Goal: Task Accomplishment & Management: Manage account settings

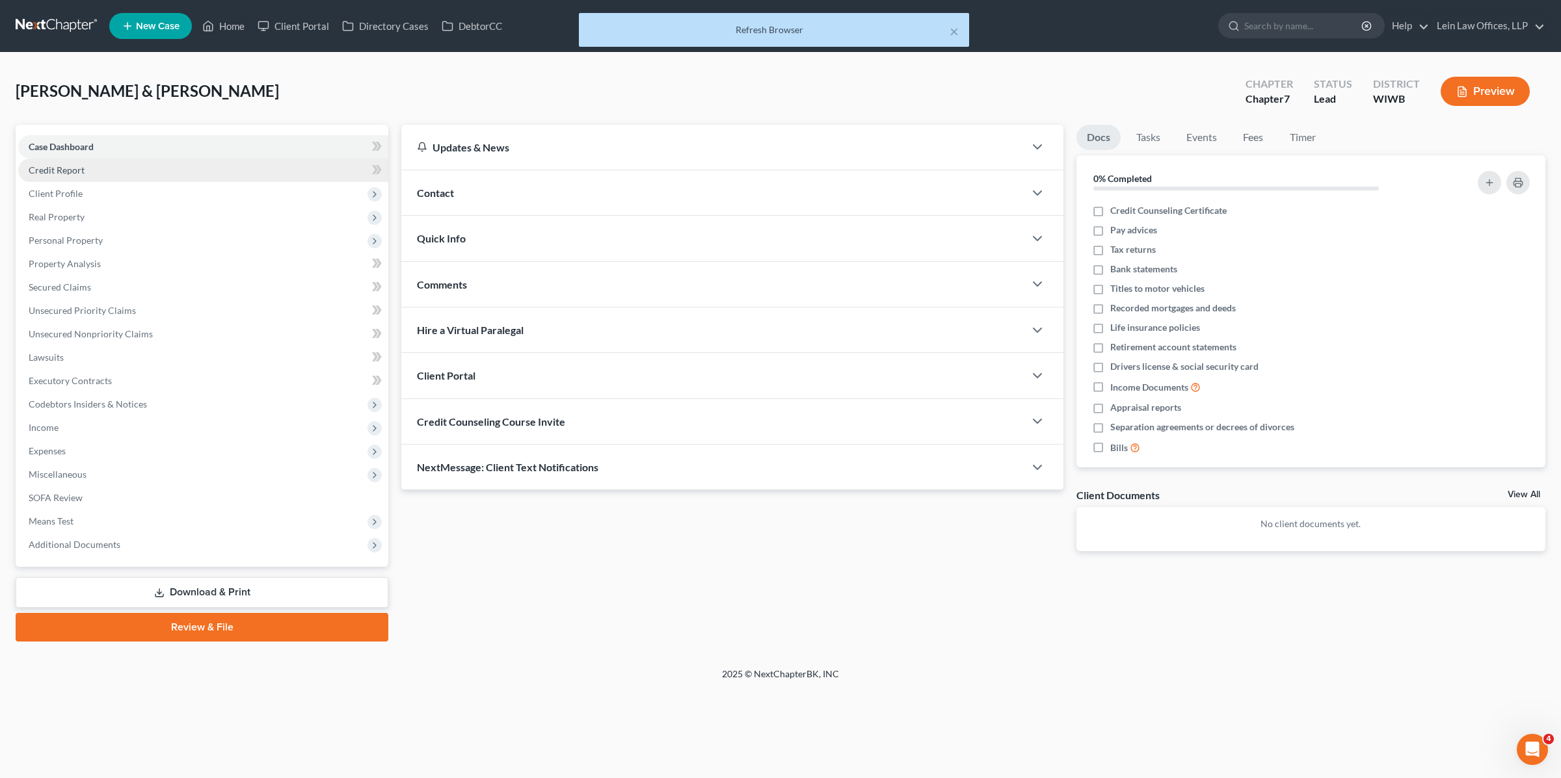
click at [81, 170] on span "Credit Report" at bounding box center [57, 170] width 56 height 11
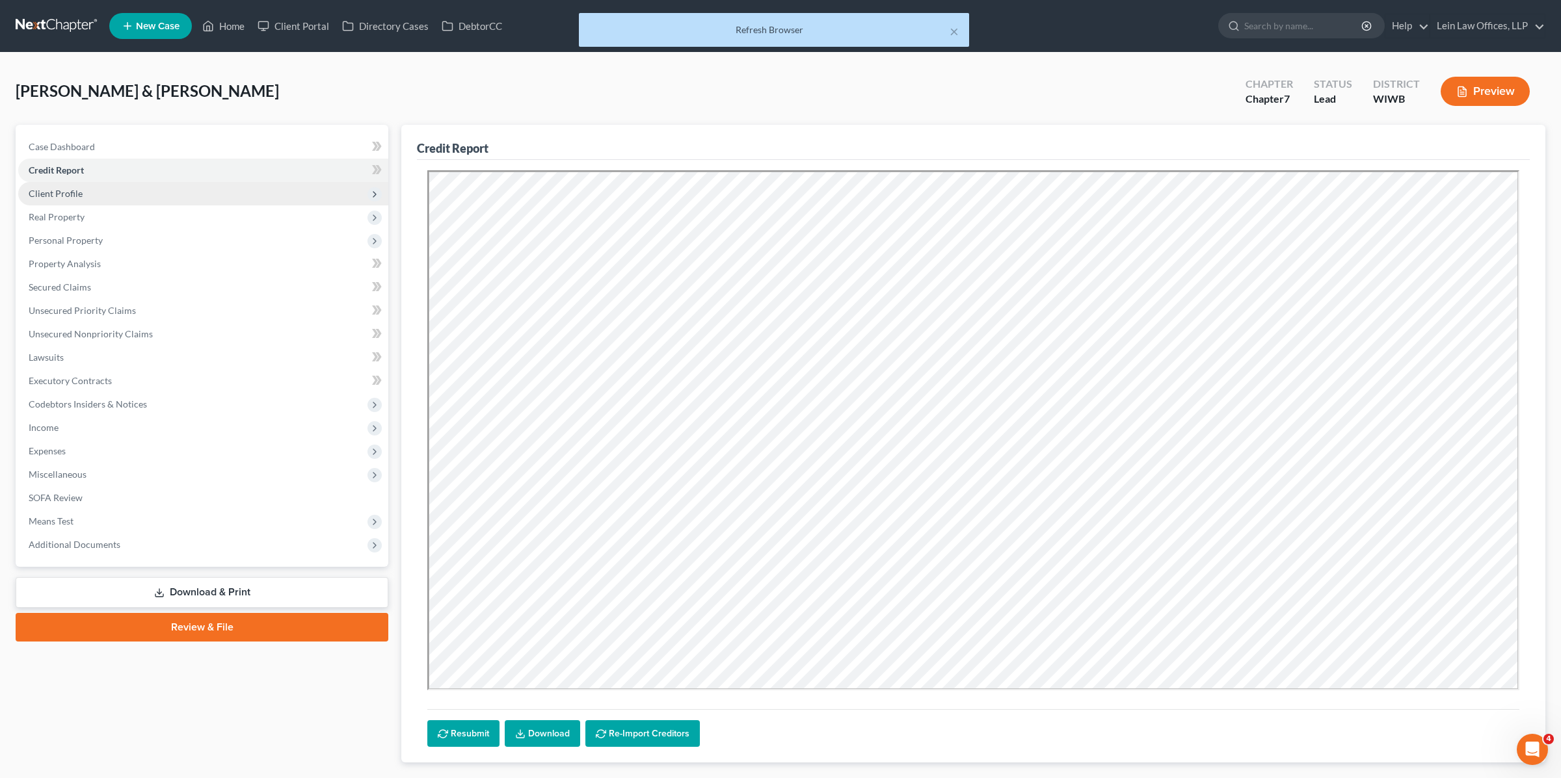
click at [92, 195] on span "Client Profile" at bounding box center [203, 193] width 370 height 23
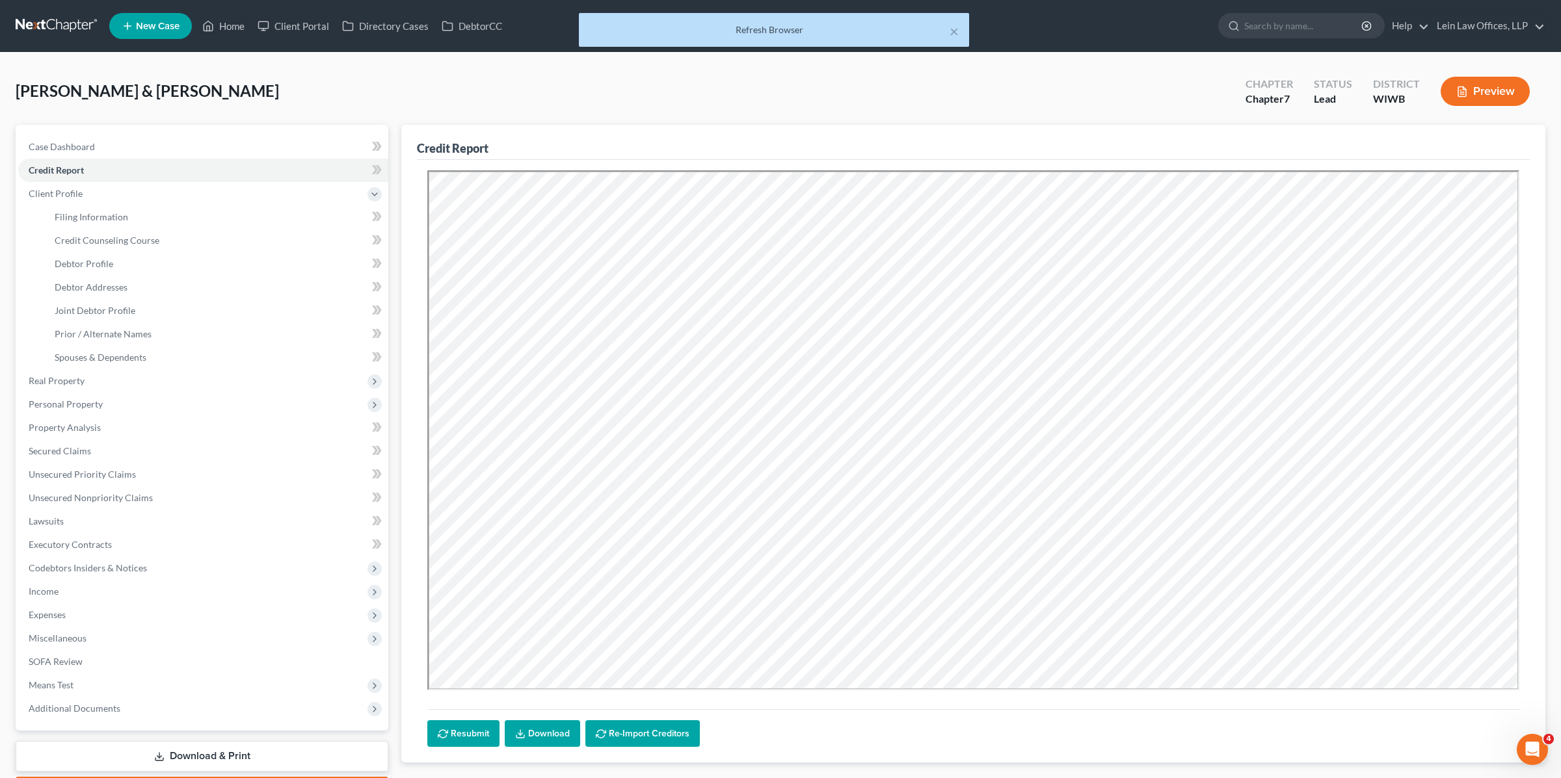
click at [280, 79] on div "[PERSON_NAME] & [PERSON_NAME] Upgraded Chapter Chapter 7 Status Lead District W…" at bounding box center [780, 96] width 1529 height 57
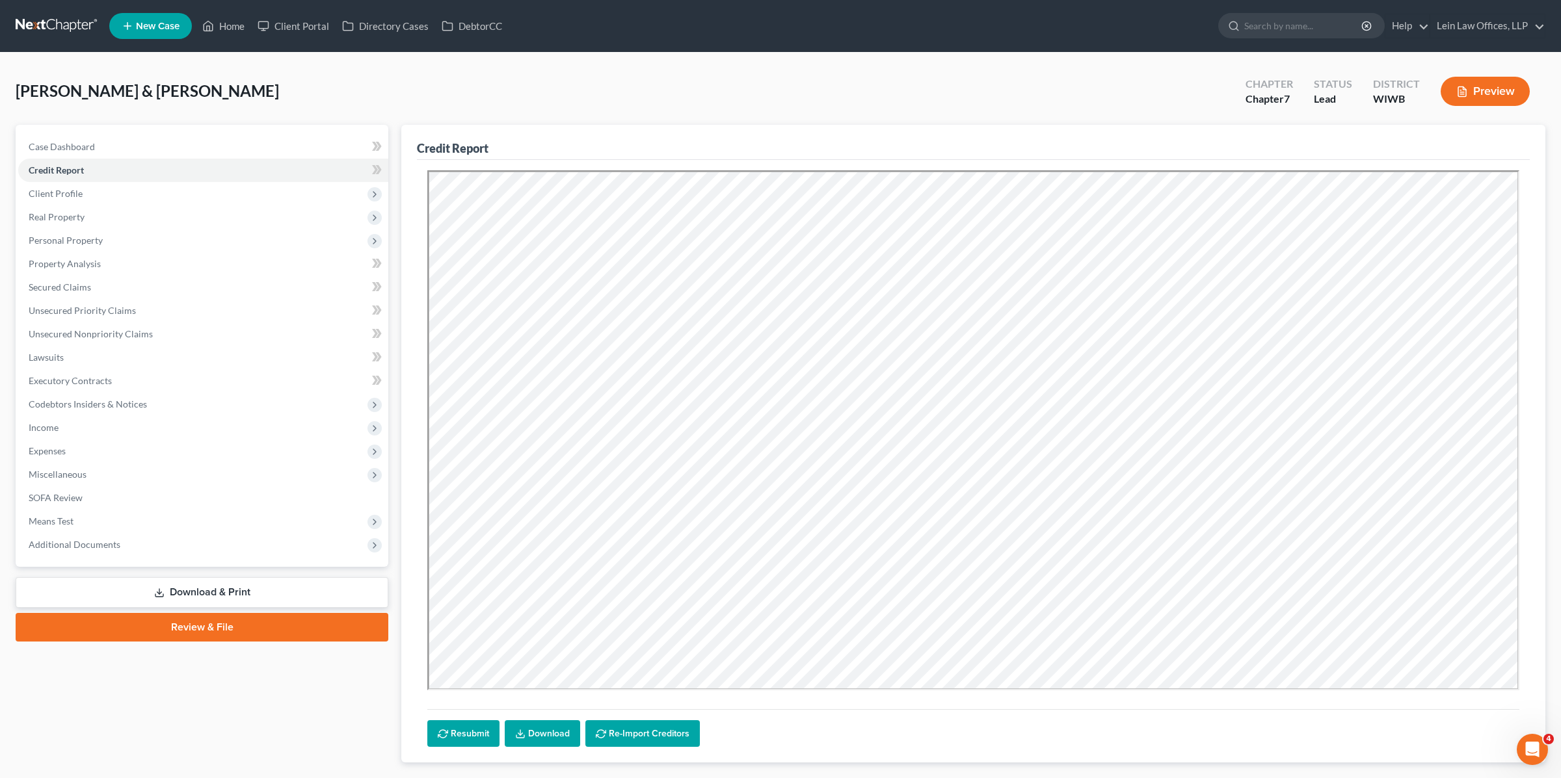
click at [582, 88] on div "Moccardine, James & Marion Upgraded Chapter Chapter 7 Status Lead District WIWB…" at bounding box center [780, 96] width 1529 height 57
click at [111, 191] on span "Client Profile" at bounding box center [203, 193] width 370 height 23
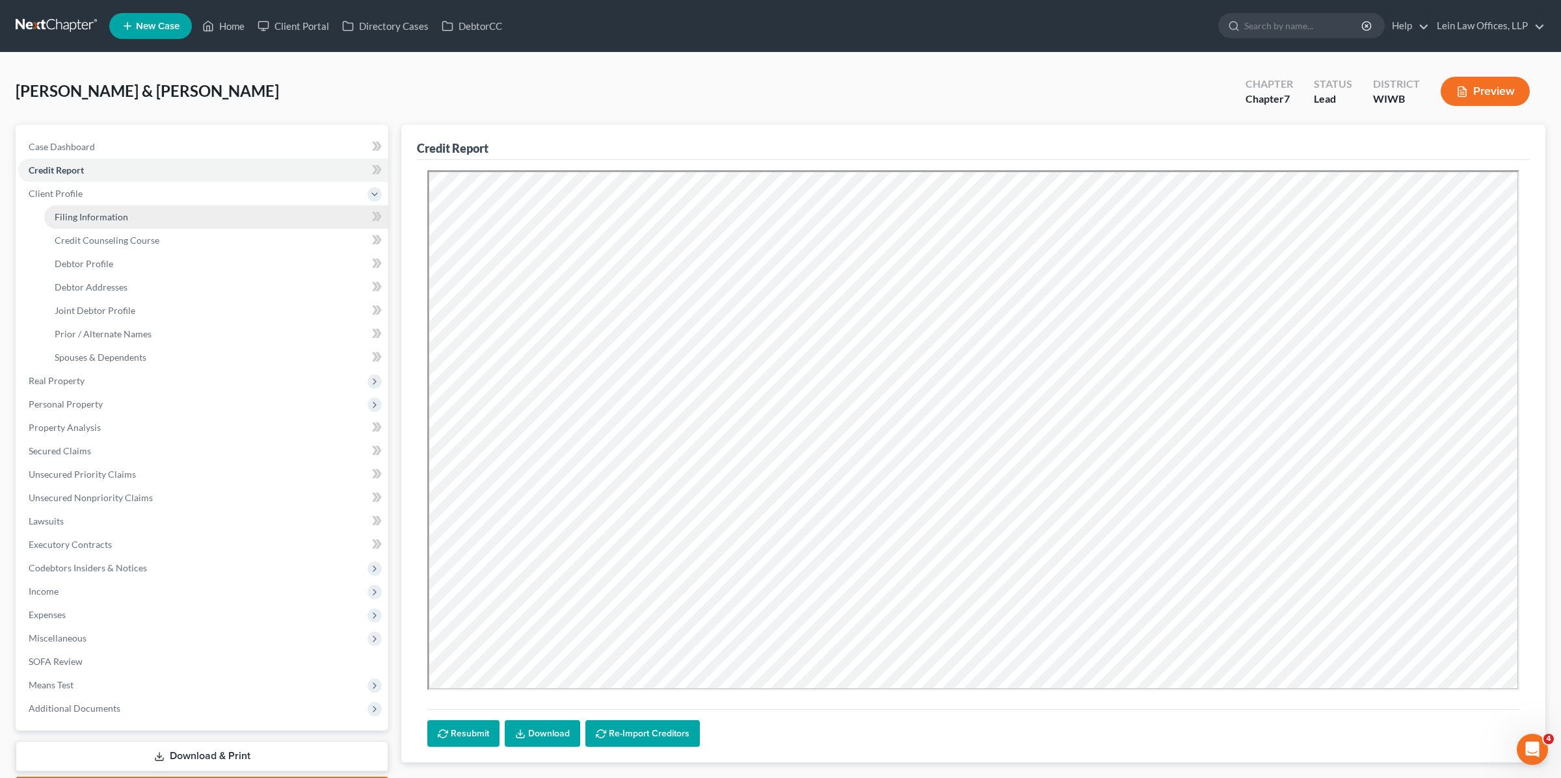
click at [90, 210] on link "Filing Information" at bounding box center [216, 216] width 344 height 23
select select "1"
select select "0"
select select "52"
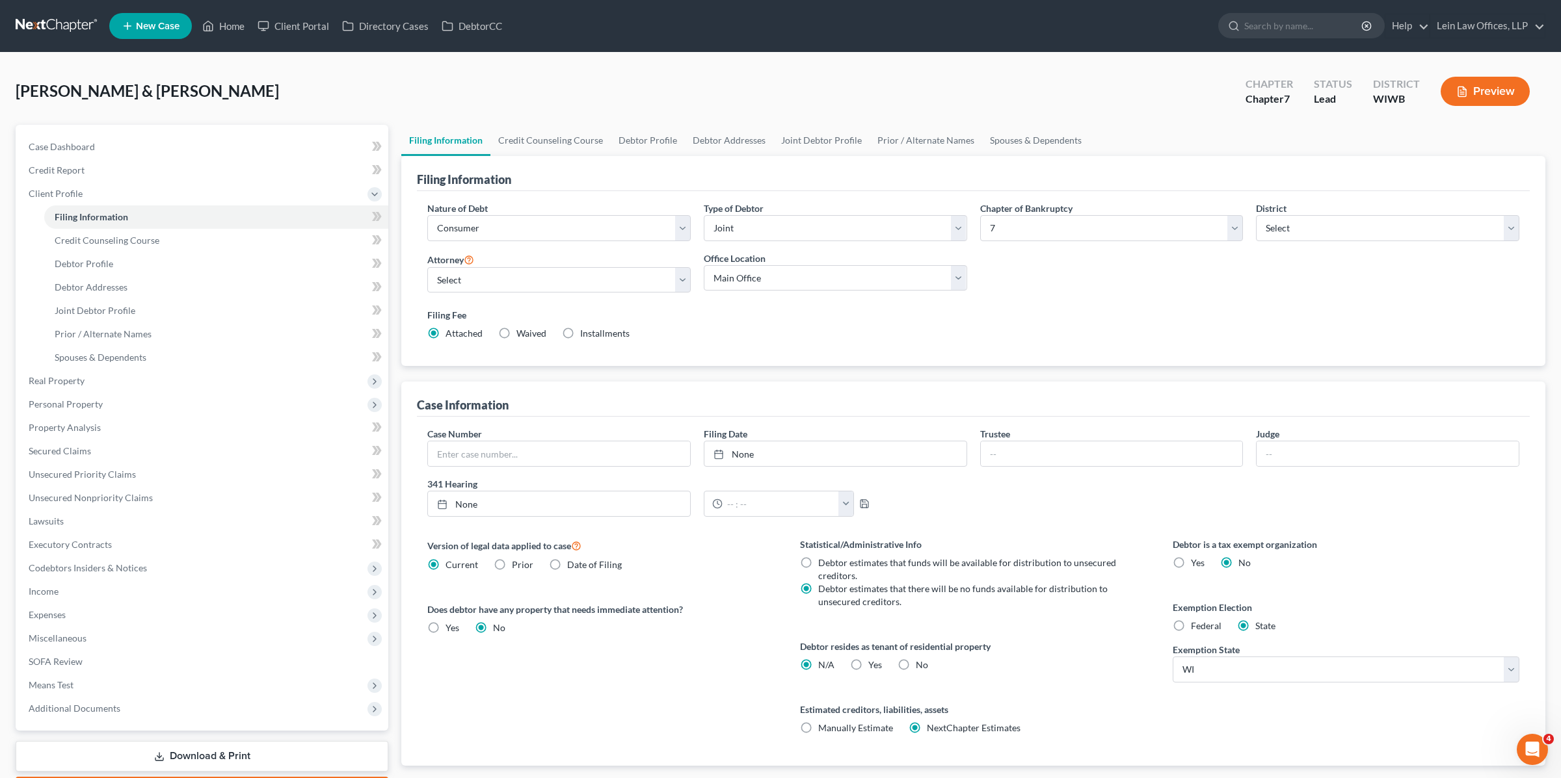
click at [410, 93] on div "Moccardine, James & Marion Upgraded Chapter Chapter 7 Status Lead District WIWB…" at bounding box center [780, 96] width 1529 height 57
click at [227, 24] on link "Home" at bounding box center [223, 25] width 55 height 23
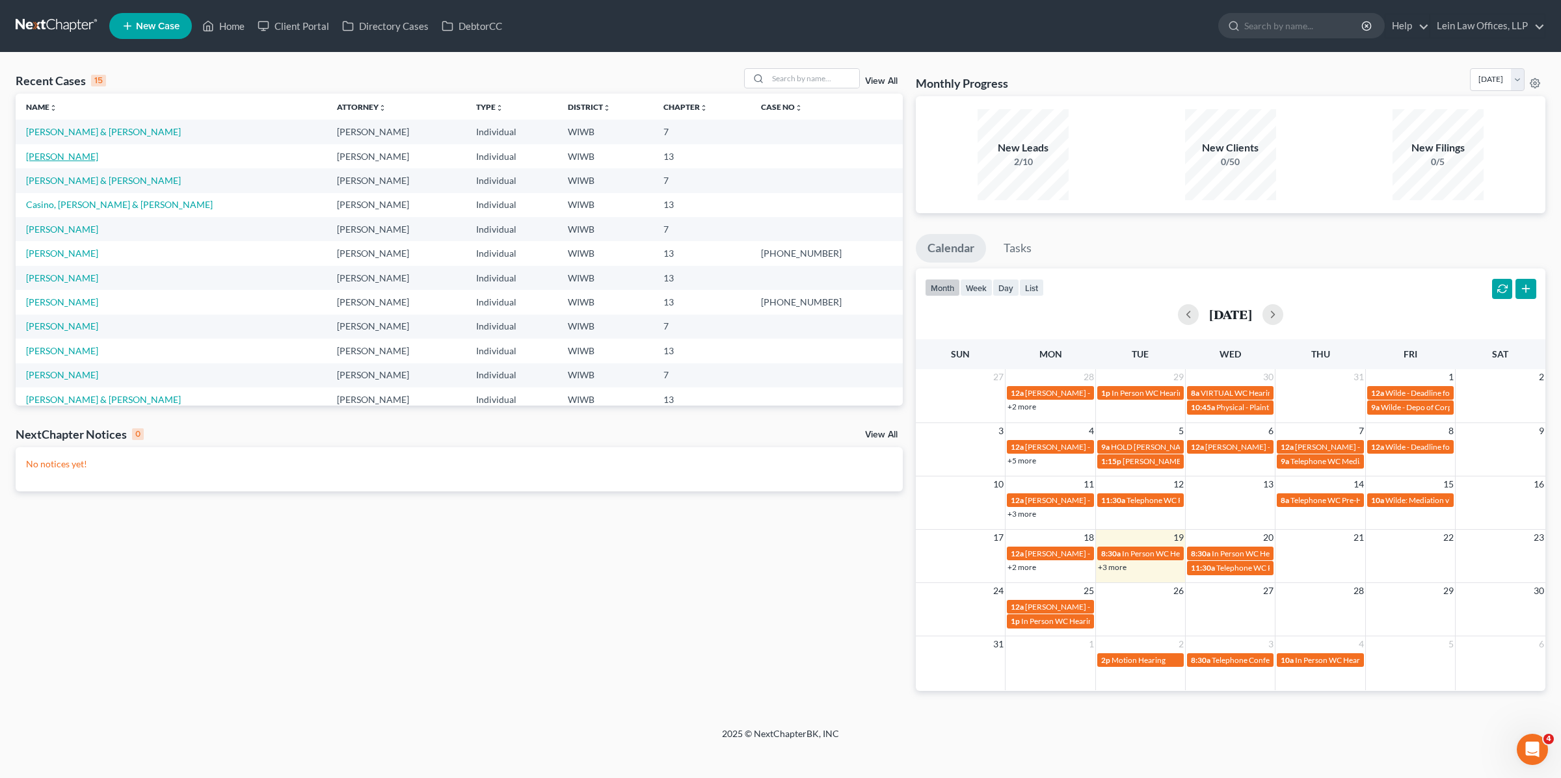
click at [64, 153] on link "[PERSON_NAME]" at bounding box center [62, 156] width 72 height 11
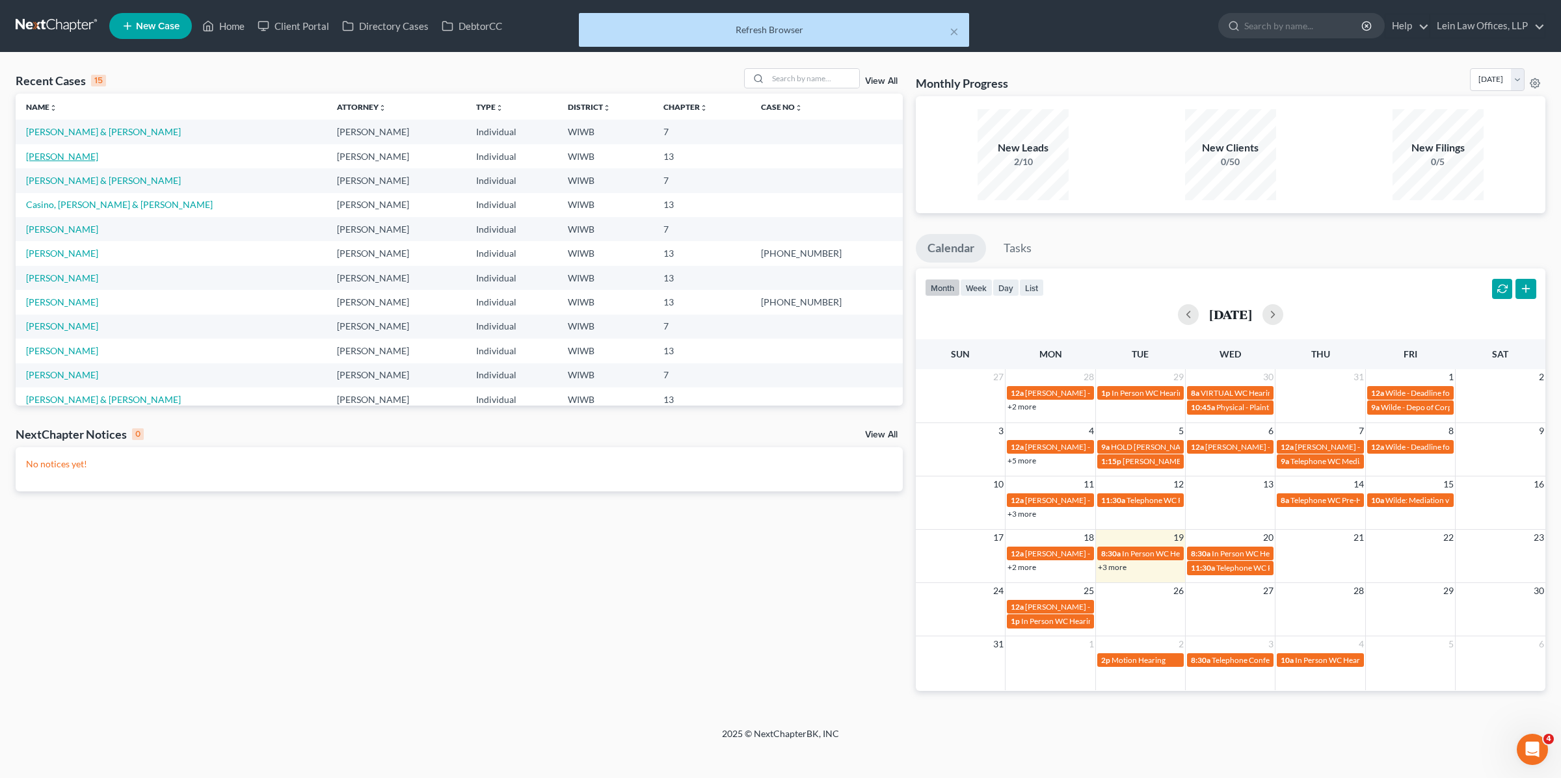
click at [62, 154] on link "[PERSON_NAME]" at bounding box center [62, 156] width 72 height 11
click at [103, 133] on link "[PERSON_NAME] & [PERSON_NAME]" at bounding box center [103, 131] width 155 height 11
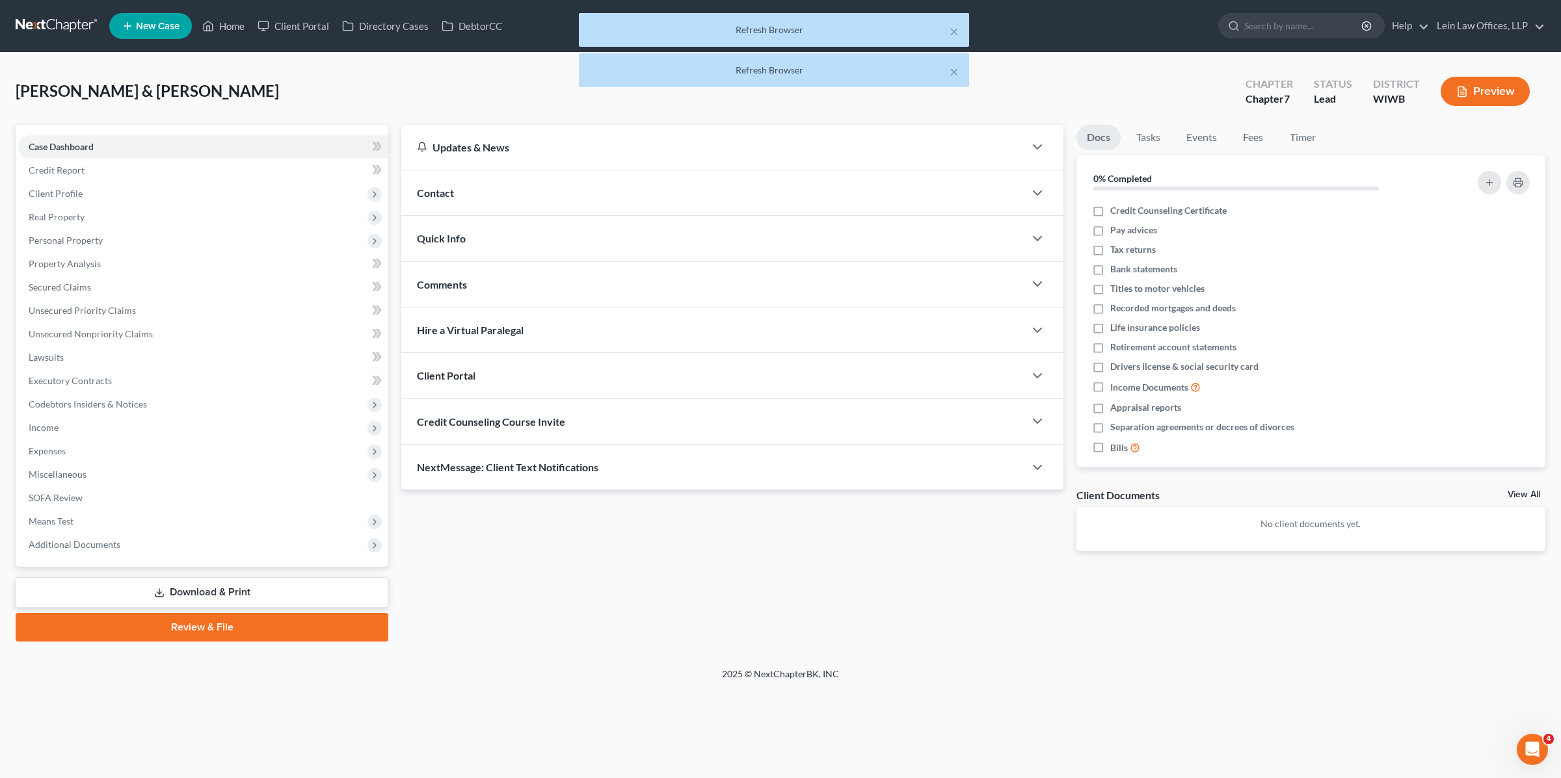
click at [241, 28] on div "× Refresh Browser × Refresh Browser" at bounding box center [773, 53] width 1561 height 81
click at [969, 75] on div "× Refresh Browser × Refresh Browser" at bounding box center [773, 53] width 1561 height 81
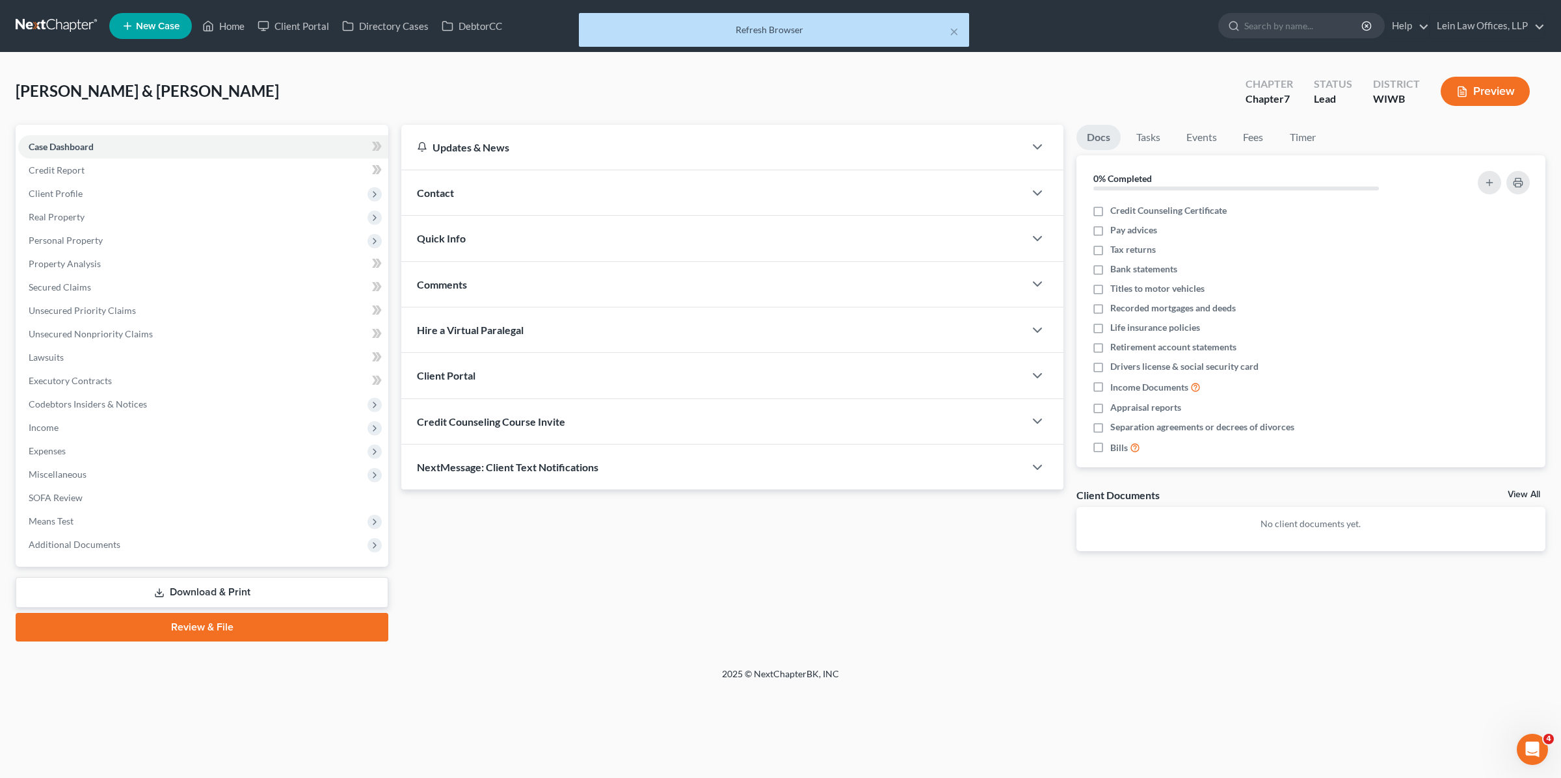
click at [960, 73] on div "Moccardine, James & Marion Upgraded Chapter Chapter 7 Status Lead District WIWB…" at bounding box center [780, 96] width 1529 height 57
click at [955, 33] on button "×" at bounding box center [953, 31] width 9 height 16
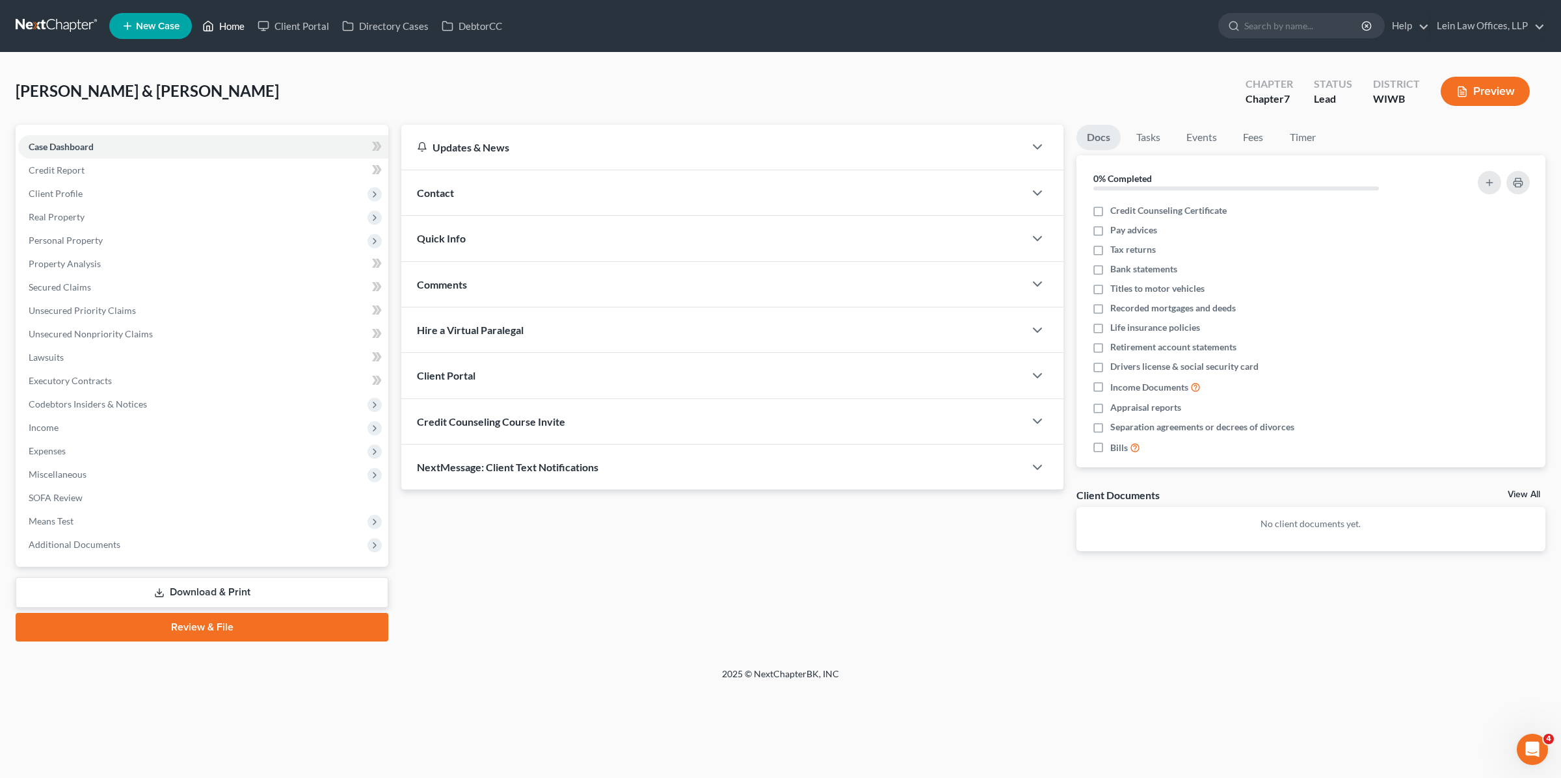
click at [222, 27] on link "Home" at bounding box center [223, 25] width 55 height 23
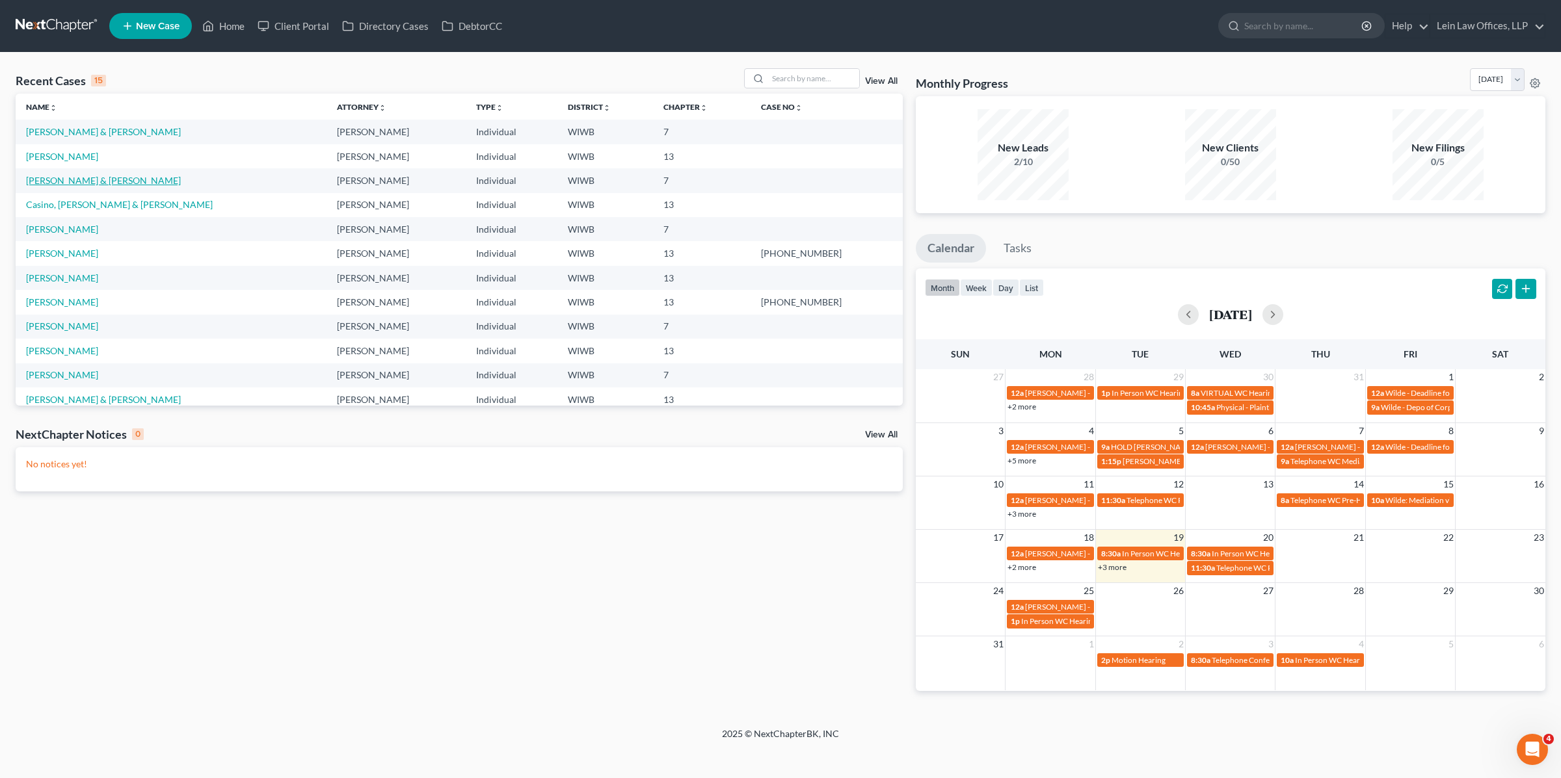
click at [68, 181] on link "[PERSON_NAME] & [PERSON_NAME]" at bounding box center [103, 180] width 155 height 11
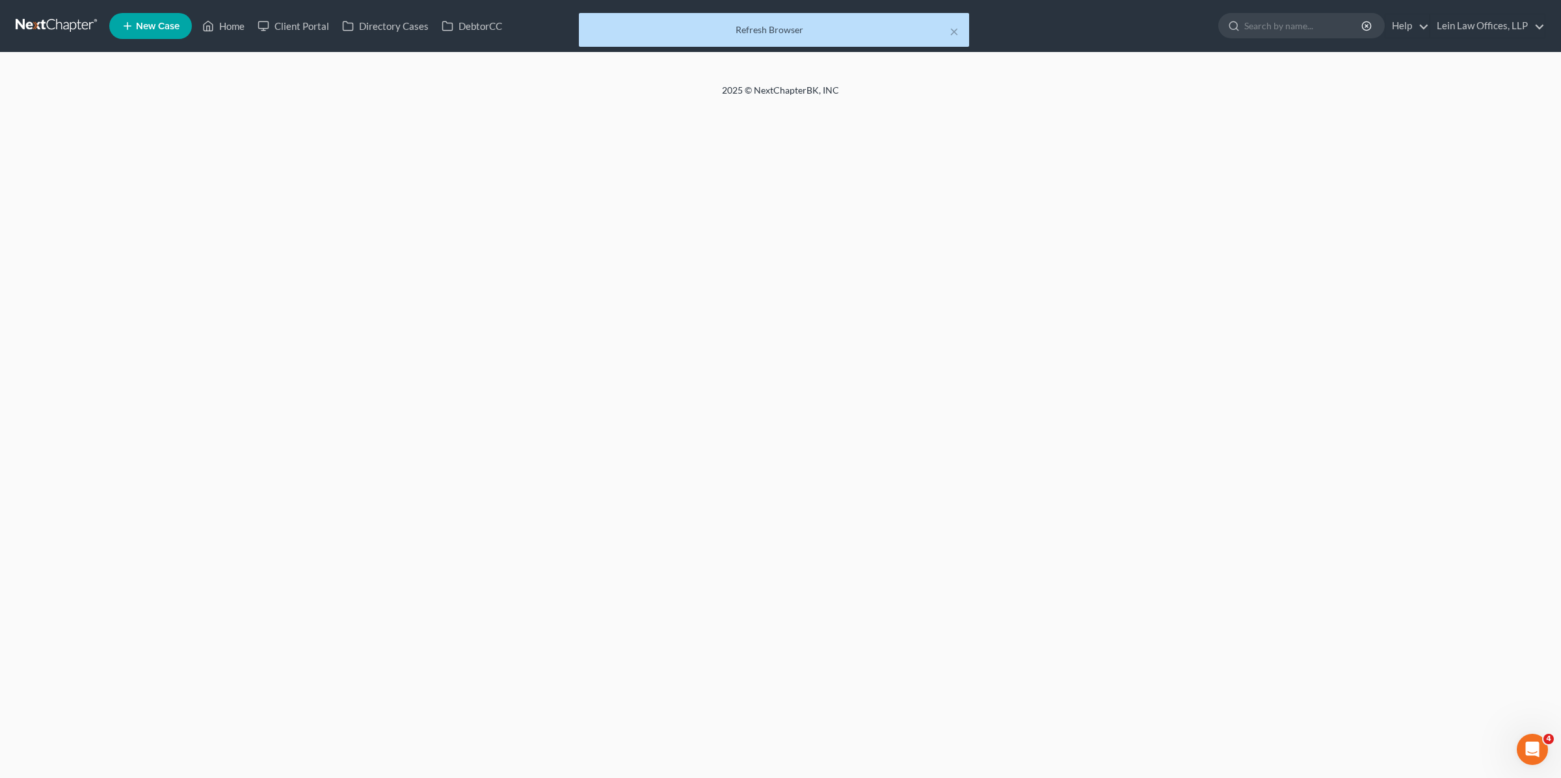
click at [1038, 34] on div "× Refresh Browser" at bounding box center [773, 33] width 1561 height 40
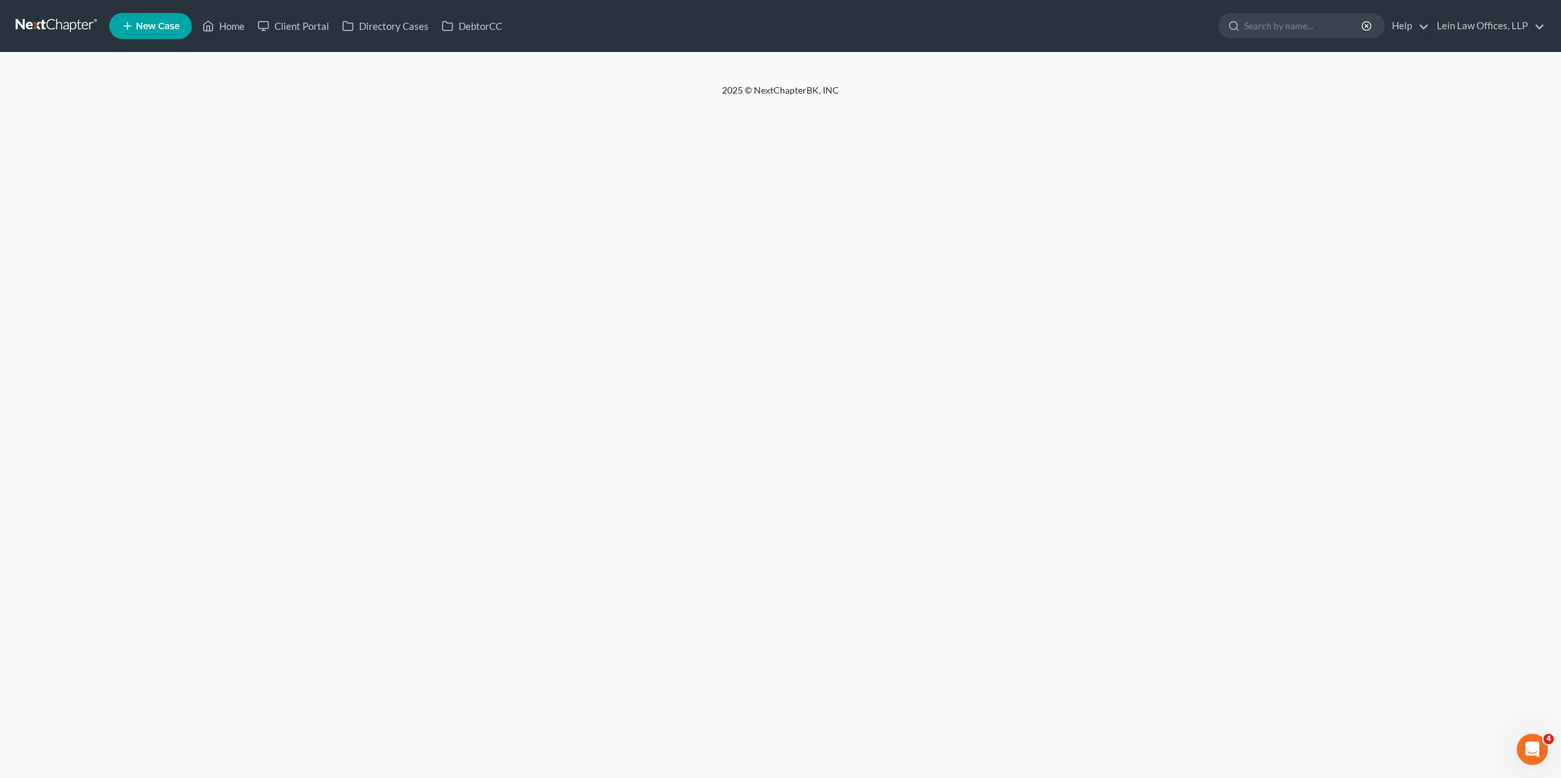
click at [926, 31] on ul "New Case Home Client Portal Directory Cases DebtorCC - No Result - See all resu…" at bounding box center [827, 26] width 1436 height 34
click at [233, 25] on link "Home" at bounding box center [223, 25] width 55 height 23
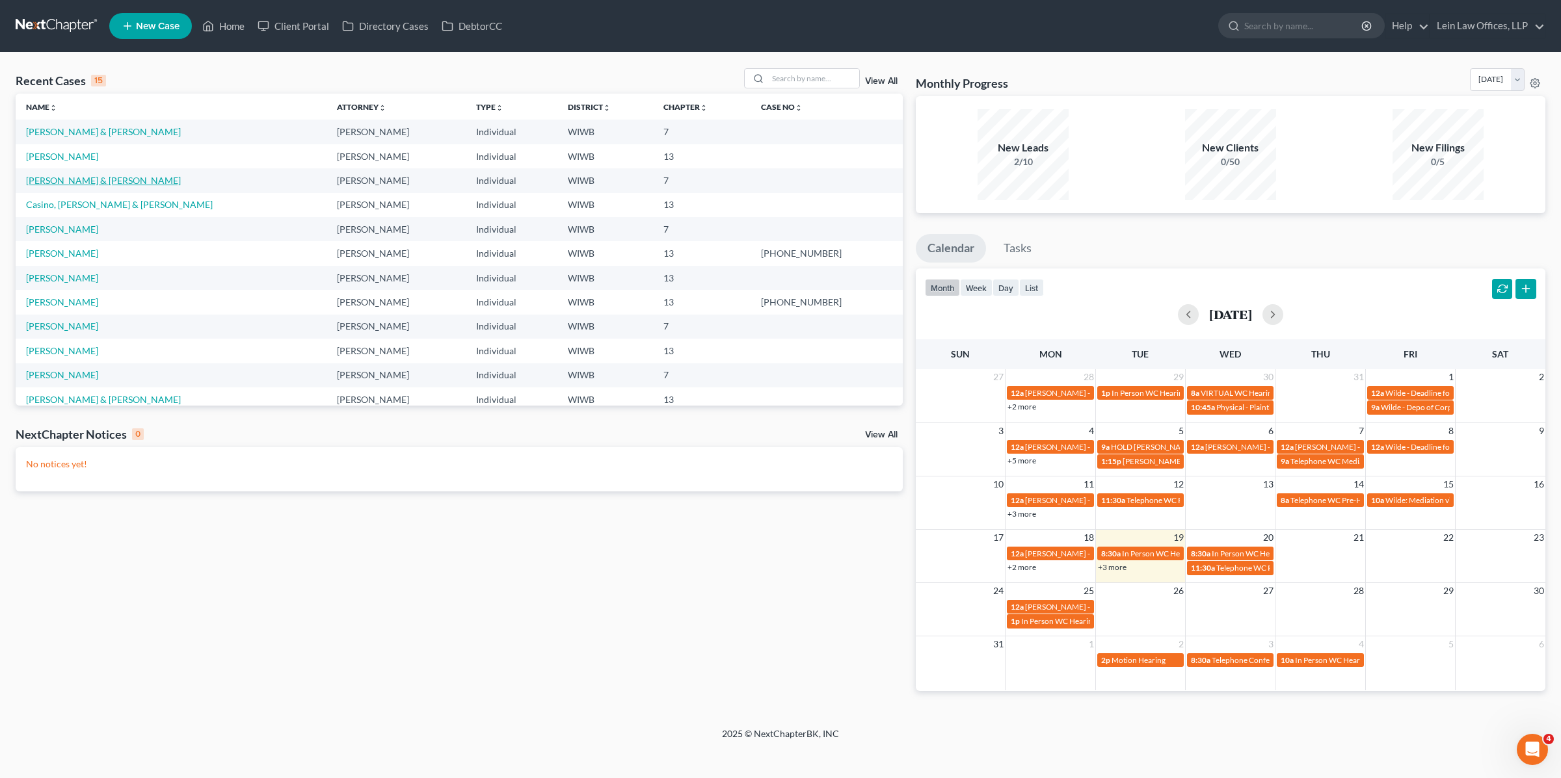
click at [81, 185] on link "[PERSON_NAME] & [PERSON_NAME]" at bounding box center [103, 180] width 155 height 11
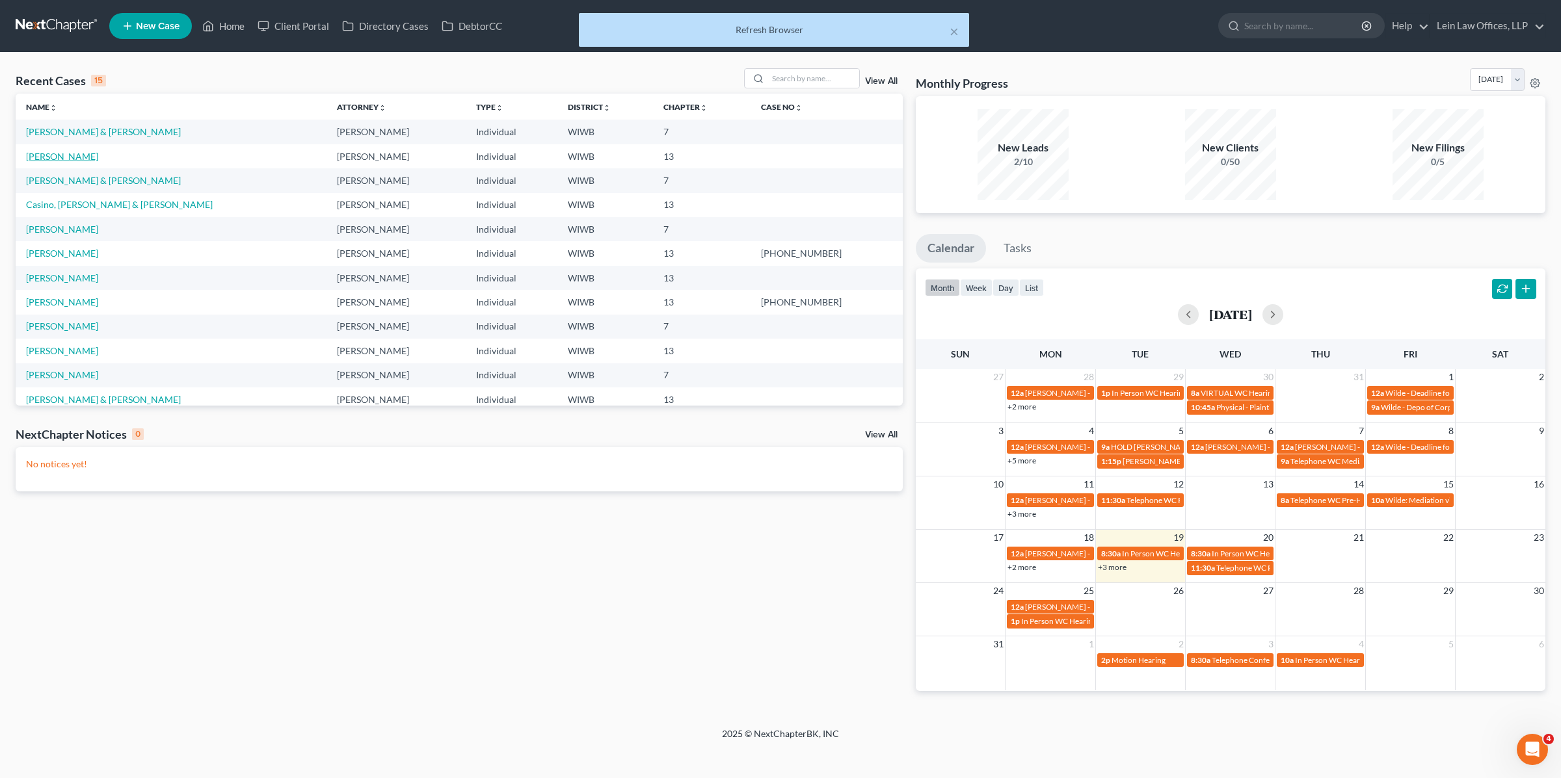
click at [75, 160] on link "[PERSON_NAME]" at bounding box center [62, 156] width 72 height 11
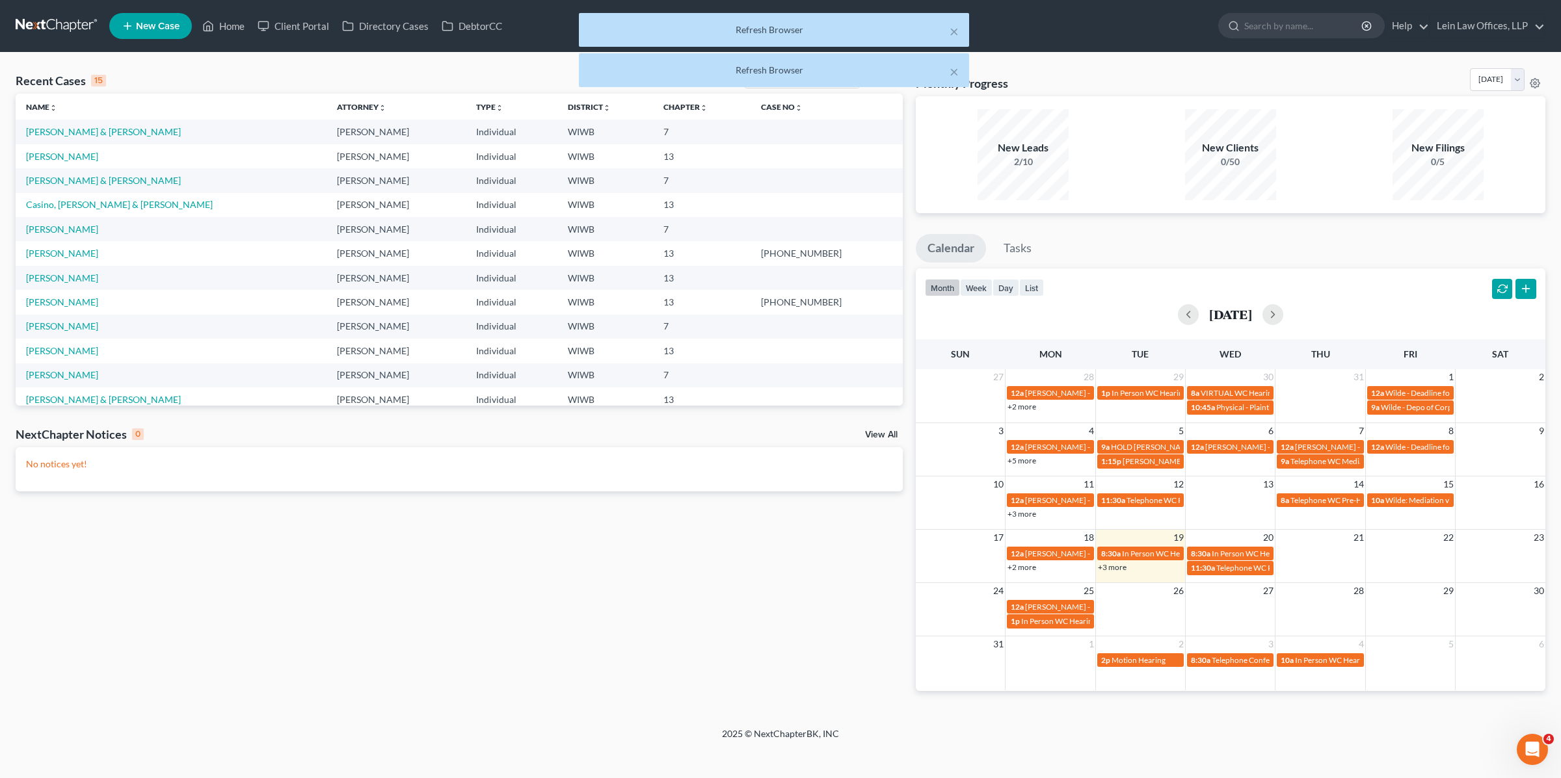
click at [397, 68] on div "× Refresh Browser × Refresh Browser" at bounding box center [773, 53] width 1561 height 81
click at [956, 33] on button "×" at bounding box center [953, 31] width 9 height 16
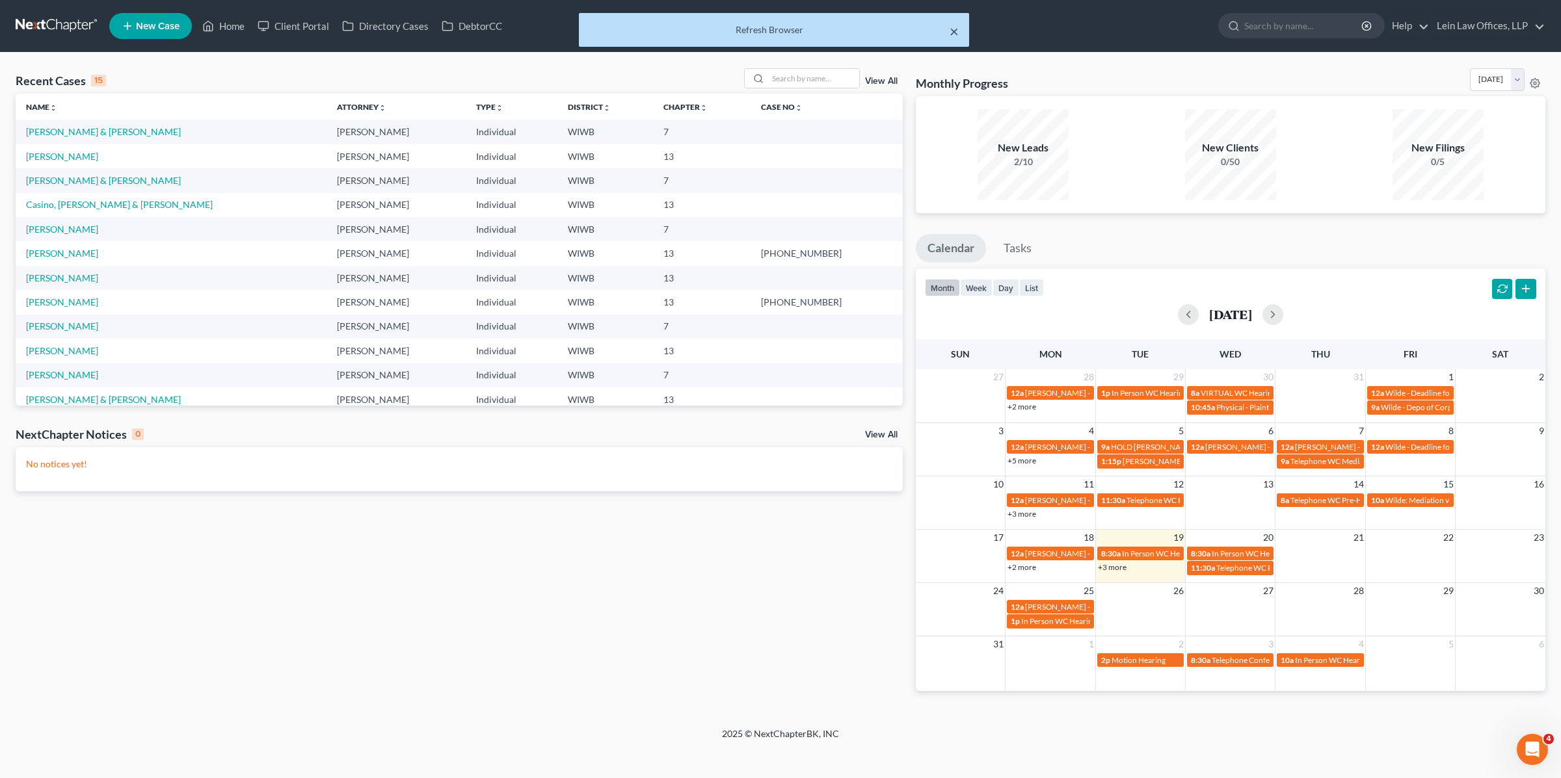
click at [956, 33] on button "×" at bounding box center [953, 31] width 9 height 16
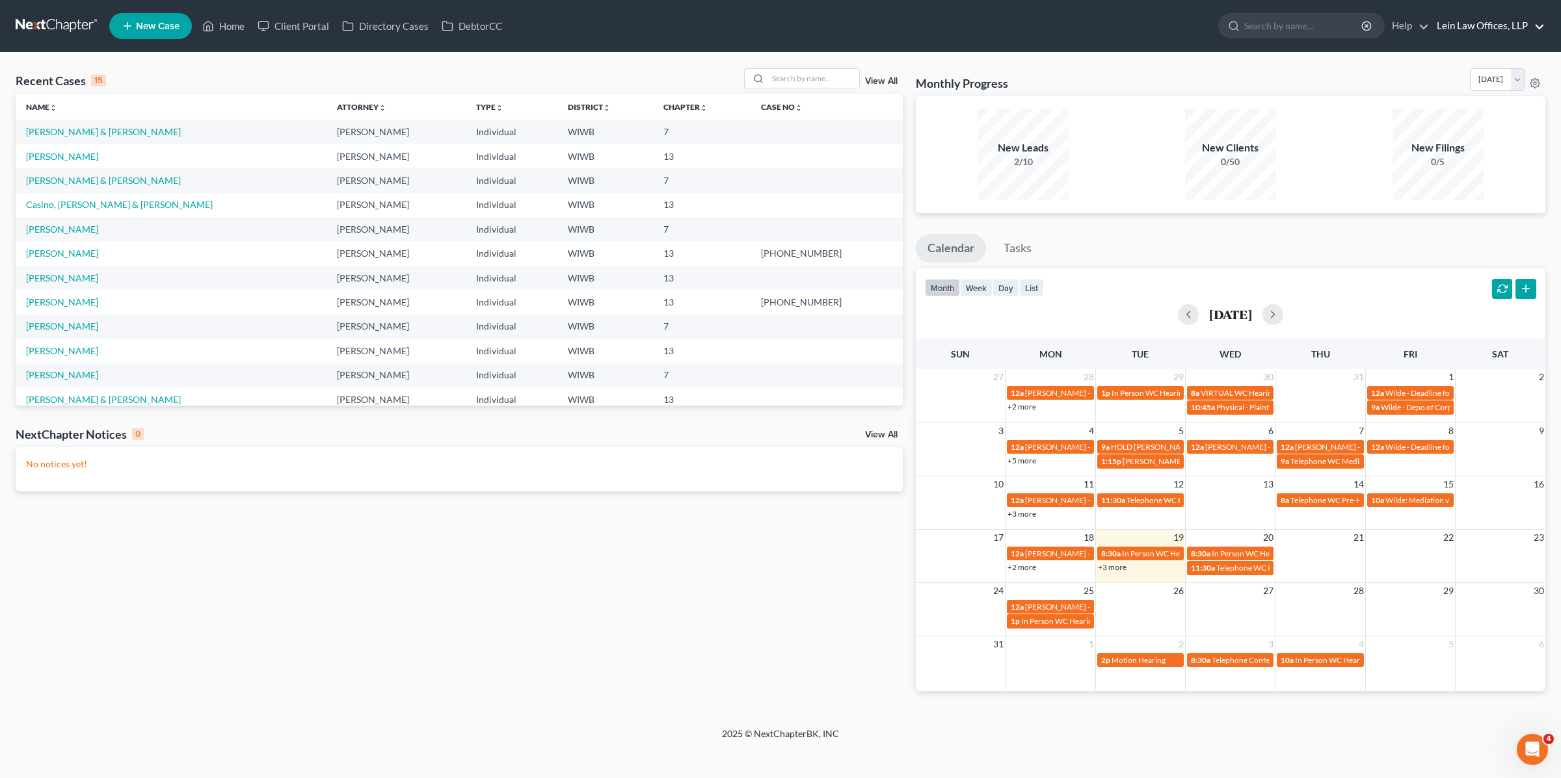
click at [1485, 25] on link "Lein Law Offices, LLP" at bounding box center [1487, 25] width 114 height 23
click at [1144, 44] on nav "Home New Case Client Portal Directory Cases DebtorCC Lein Law Offices, LLP [EMA…" at bounding box center [780, 26] width 1561 height 52
click at [1455, 31] on link "Lein Law Offices, LLP" at bounding box center [1487, 25] width 114 height 23
drag, startPoint x: 768, startPoint y: 22, endPoint x: 761, endPoint y: 21, distance: 7.3
click at [769, 21] on ul "New Case Home Client Portal Directory Cases DebtorCC - No Result - See all resu…" at bounding box center [827, 26] width 1436 height 34
